Goal: Transaction & Acquisition: Purchase product/service

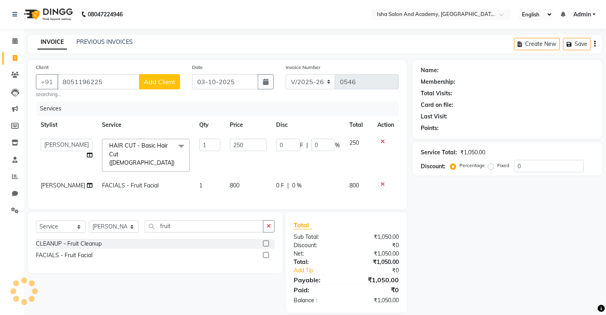
select select "8203"
select select "77886"
select select "service"
select select "77886"
type input "8051196225"
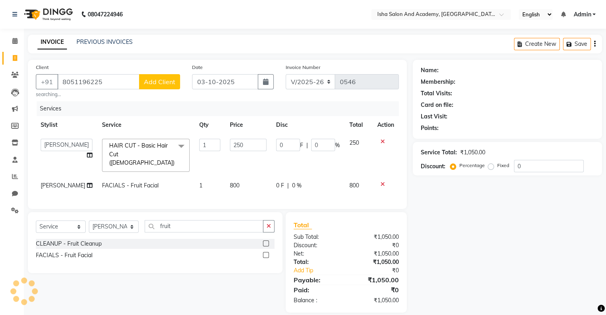
click at [171, 79] on span "Add Client" at bounding box center [159, 82] width 31 height 8
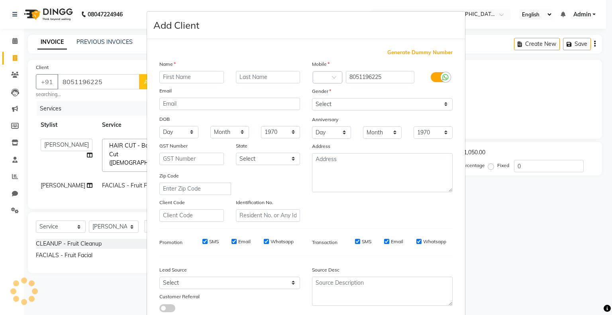
click at [189, 81] on input "text" at bounding box center [191, 77] width 65 height 12
type input "[PERSON_NAME]"
click at [322, 106] on select "Select [DEMOGRAPHIC_DATA] [DEMOGRAPHIC_DATA] Other Prefer Not To Say" at bounding box center [382, 104] width 141 height 12
select select "[DEMOGRAPHIC_DATA]"
click at [312, 98] on select "Select [DEMOGRAPHIC_DATA] [DEMOGRAPHIC_DATA] Other Prefer Not To Say" at bounding box center [382, 104] width 141 height 12
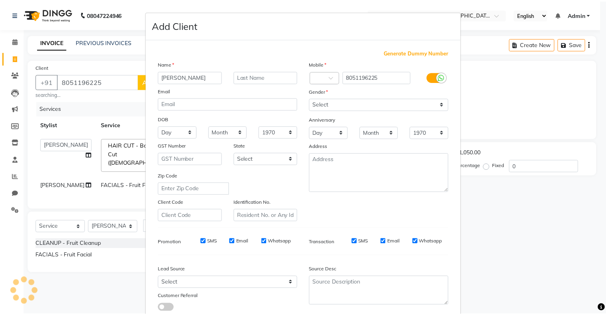
scroll to position [57, 0]
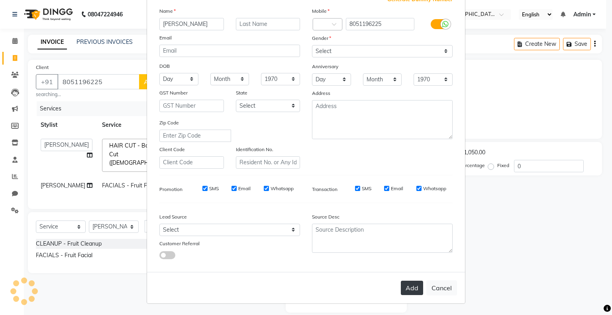
click at [408, 288] on button "Add" at bounding box center [412, 288] width 22 height 14
click at [439, 290] on button "Cancel" at bounding box center [442, 287] width 31 height 15
select select
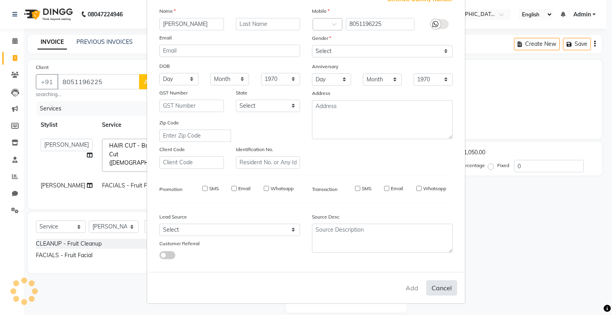
select select
checkbox input "false"
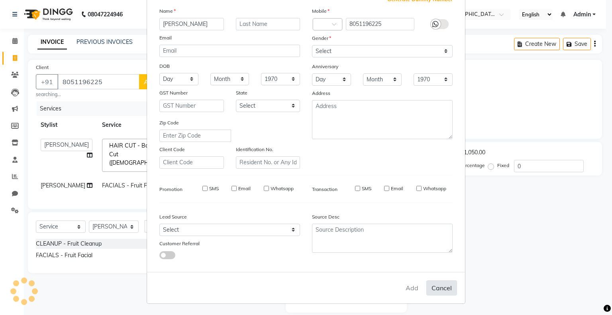
checkbox input "false"
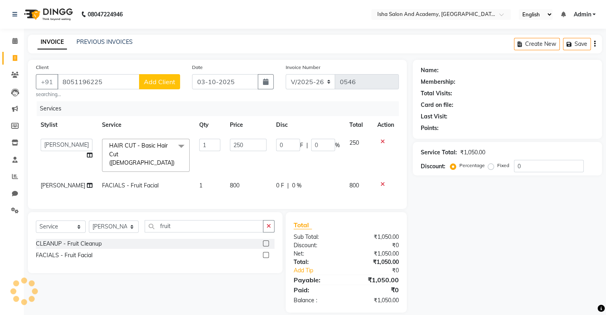
click at [292, 181] on span "0 %" at bounding box center [297, 185] width 10 height 8
select select "77886"
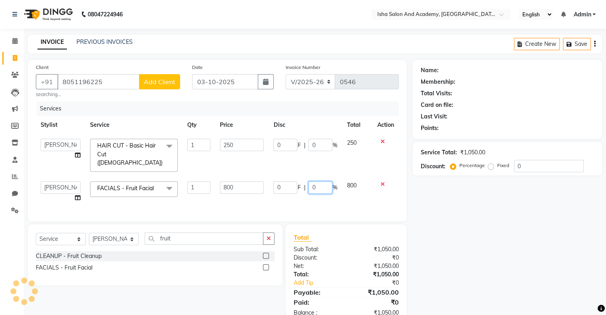
click at [321, 181] on input "0" at bounding box center [321, 187] width 24 height 12
type input "25"
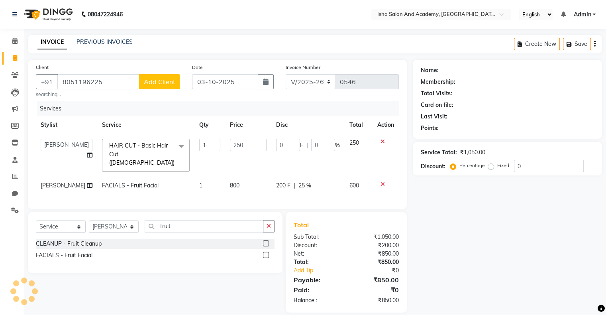
click at [477, 234] on div "Name: Membership: Total Visits: Card on file: Last Visit: Points: Service Total…" at bounding box center [510, 186] width 195 height 253
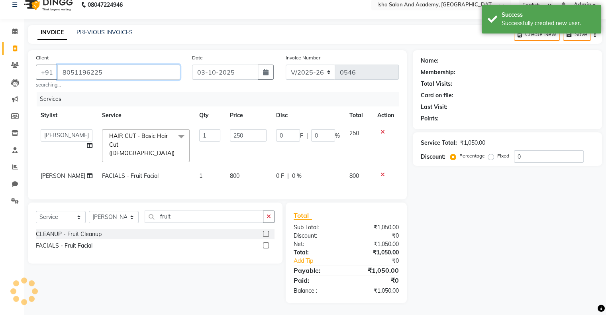
click at [132, 68] on input "8051196225" at bounding box center [118, 72] width 123 height 15
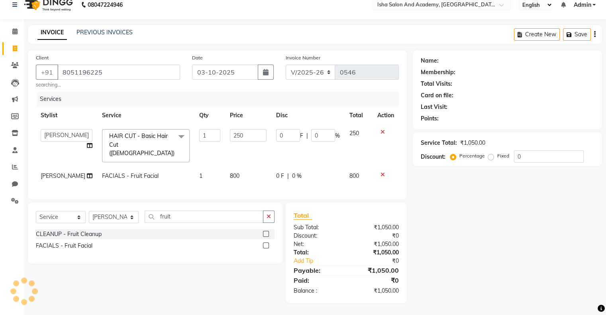
click at [293, 172] on span "0 %" at bounding box center [297, 176] width 10 height 8
select select "77886"
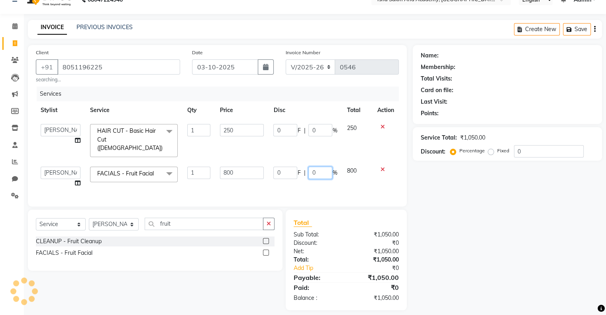
click at [321, 167] on input "0" at bounding box center [321, 173] width 24 height 12
type input "25"
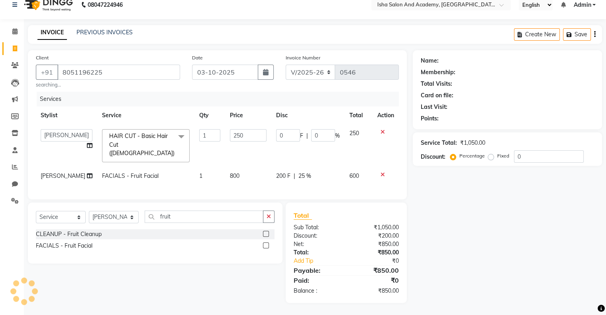
click at [372, 183] on div "Services Stylist Service Qty Price Disc Total Action [PERSON_NAME] shilal [PERS…" at bounding box center [217, 141] width 363 height 99
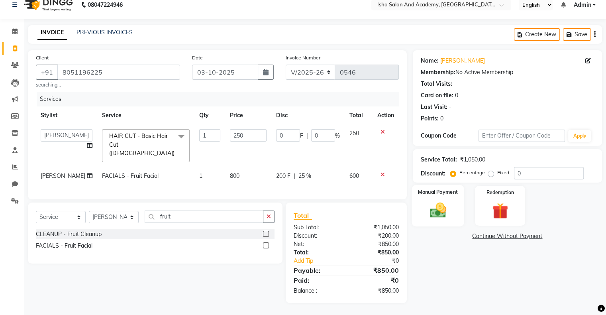
click at [446, 205] on img at bounding box center [438, 210] width 27 height 19
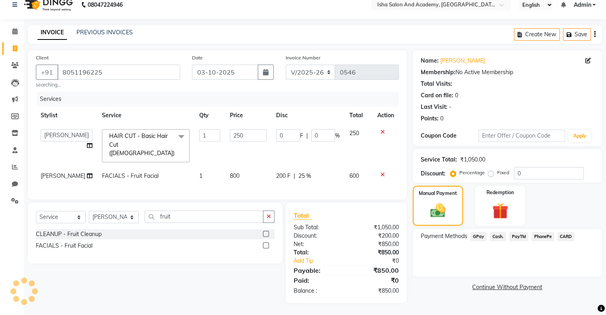
click at [520, 232] on span "PayTM" at bounding box center [518, 236] width 19 height 9
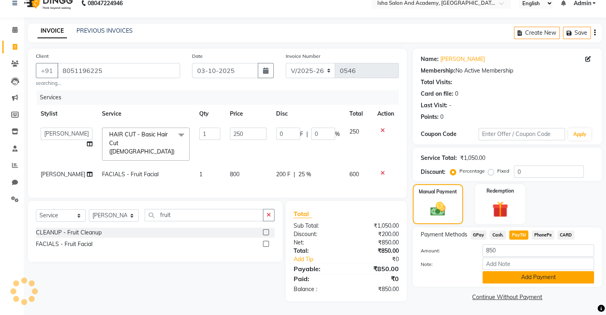
click at [512, 279] on button "Add Payment" at bounding box center [539, 277] width 112 height 12
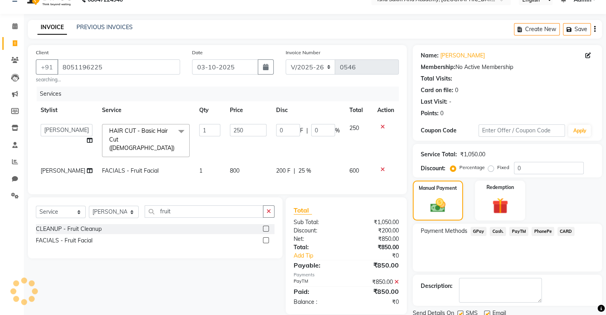
scroll to position [44, 0]
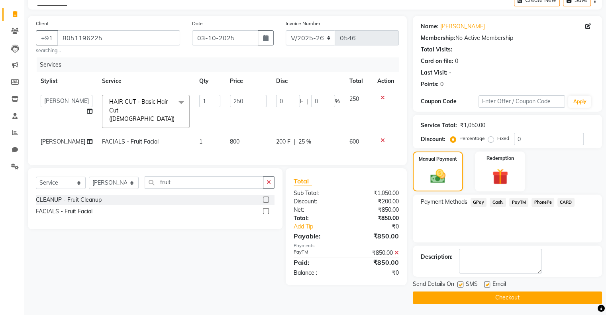
click at [534, 293] on button "Checkout" at bounding box center [507, 297] width 189 height 12
